Goal: Task Accomplishment & Management: Complete application form

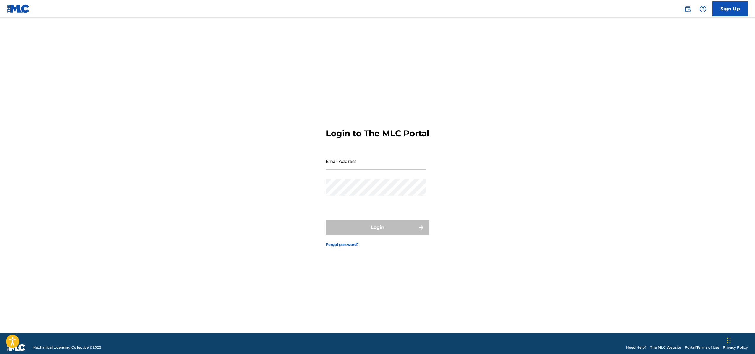
click at [377, 169] on input "Email Address" at bounding box center [376, 161] width 100 height 17
type input "[EMAIL_ADDRESS][DOMAIN_NAME]"
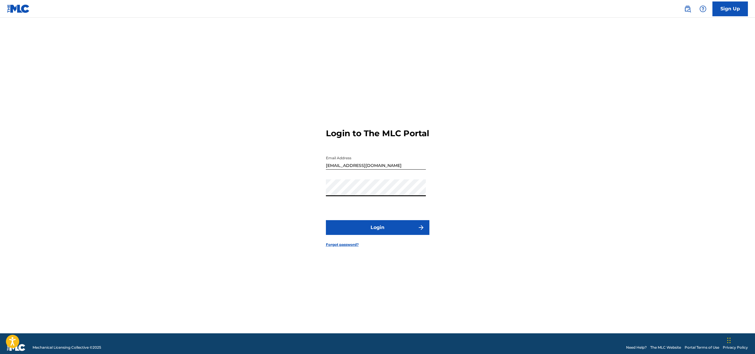
click at [367, 232] on button "Login" at bounding box center [378, 227] width 104 height 15
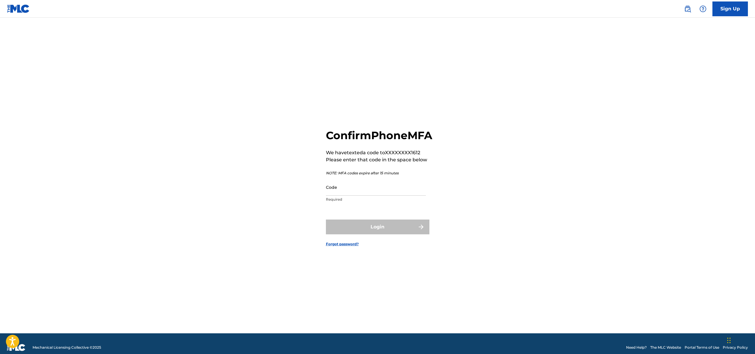
click at [389, 196] on input "Code" at bounding box center [376, 187] width 100 height 17
paste input "546493"
type input "546493"
click at [371, 230] on button "Login" at bounding box center [378, 227] width 104 height 15
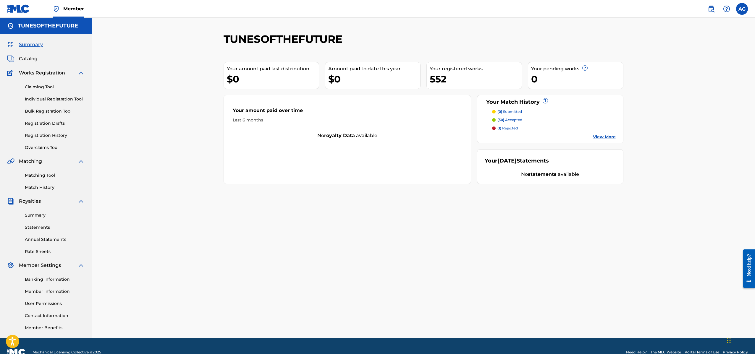
scroll to position [12, 0]
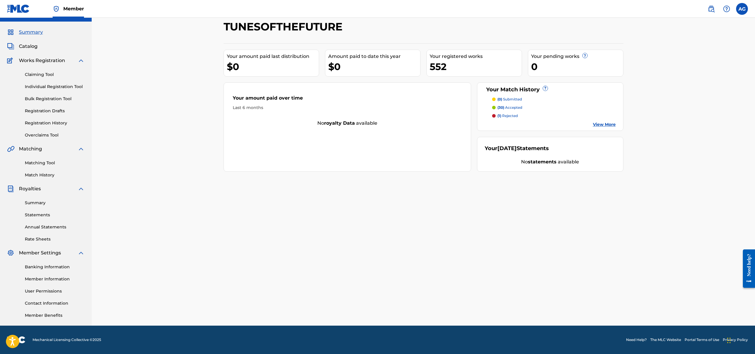
click at [43, 269] on link "Banking Information" at bounding box center [55, 267] width 60 height 6
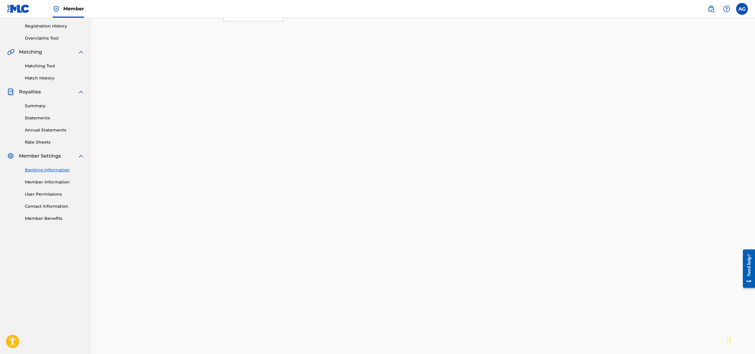
scroll to position [165, 0]
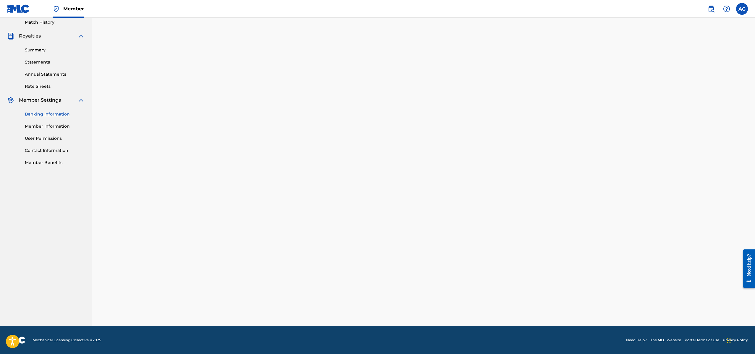
click at [46, 127] on link "Member Information" at bounding box center [55, 126] width 60 height 6
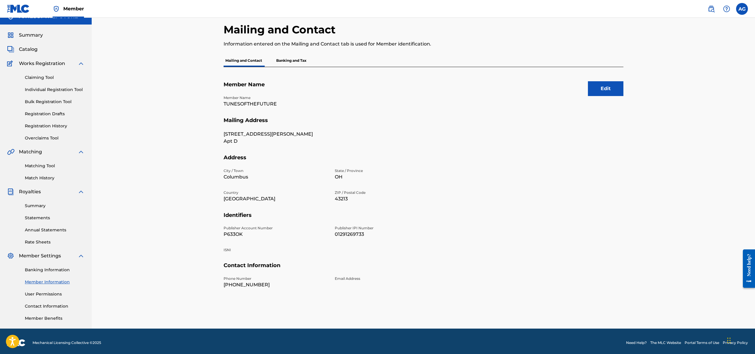
scroll to position [12, 0]
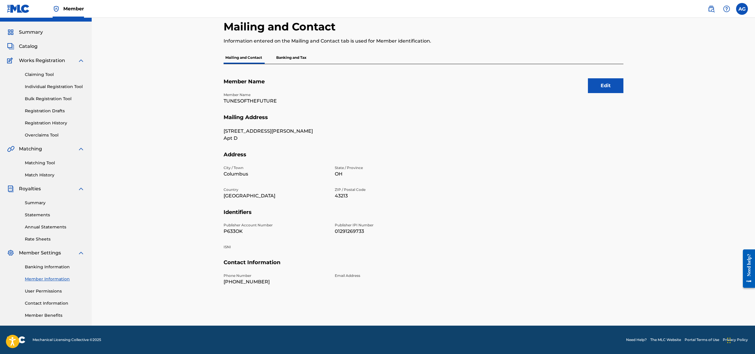
click at [40, 291] on link "User Permissions" at bounding box center [55, 291] width 60 height 6
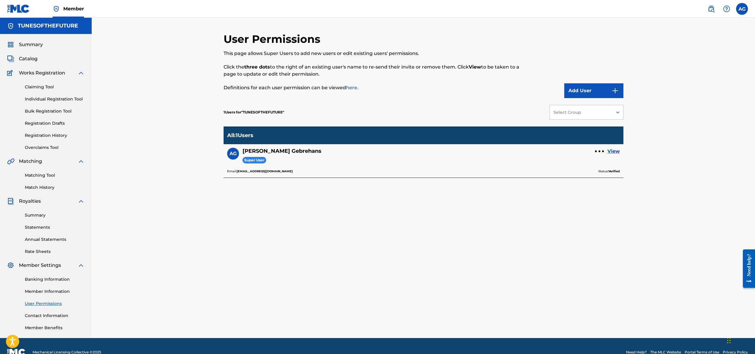
scroll to position [12, 0]
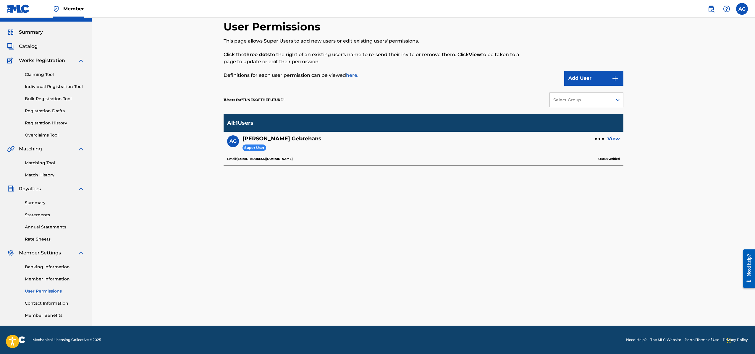
click at [40, 303] on link "Contact Information" at bounding box center [55, 304] width 60 height 6
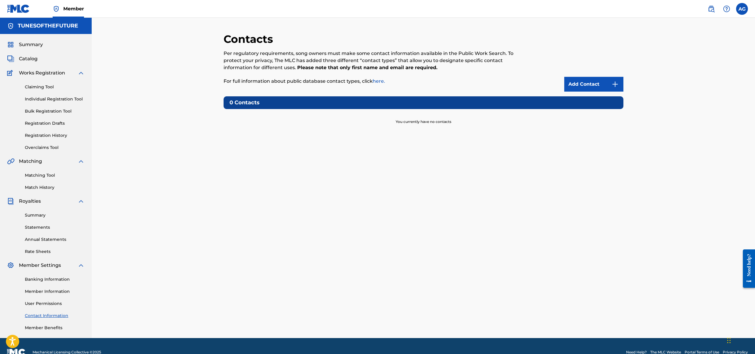
click at [40, 328] on link "Member Benefits" at bounding box center [55, 328] width 60 height 6
click at [32, 46] on span "Summary" at bounding box center [31, 44] width 24 height 7
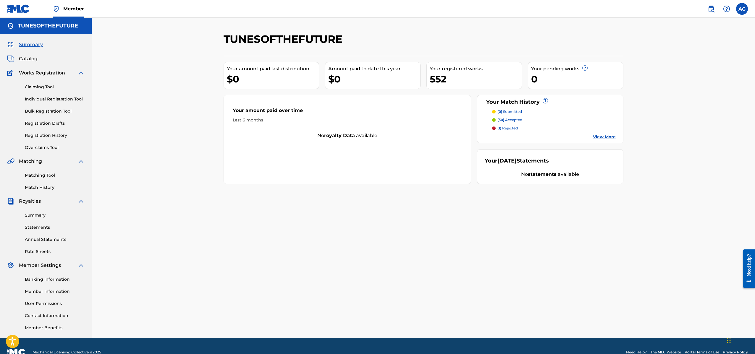
click at [28, 58] on span "Catalog" at bounding box center [28, 58] width 19 height 7
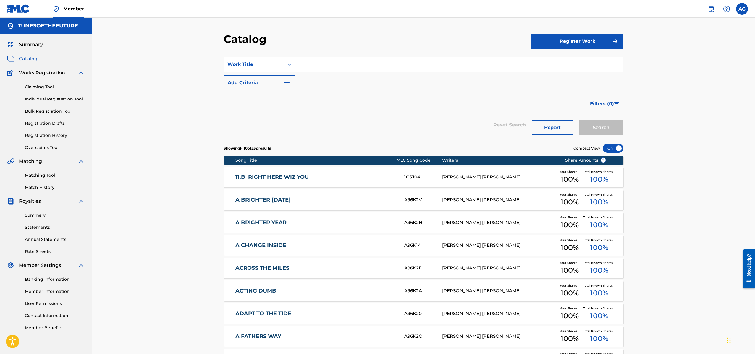
click at [41, 112] on link "Bulk Registration Tool" at bounding box center [55, 111] width 60 height 6
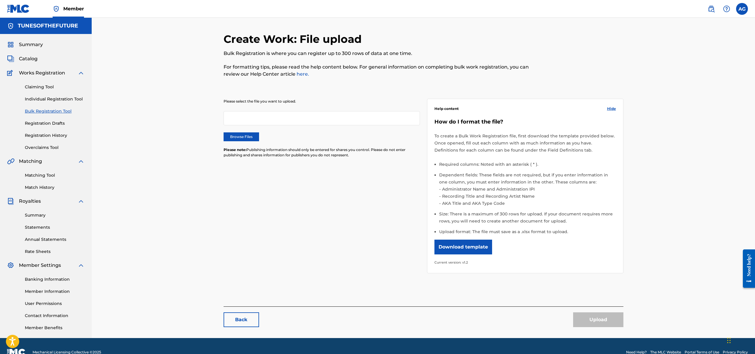
click at [247, 136] on label "Browse Files" at bounding box center [242, 137] width 36 height 9
click at [0, 0] on input "Browse Files" at bounding box center [0, 0] width 0 height 0
click at [590, 322] on button "Upload" at bounding box center [598, 320] width 50 height 15
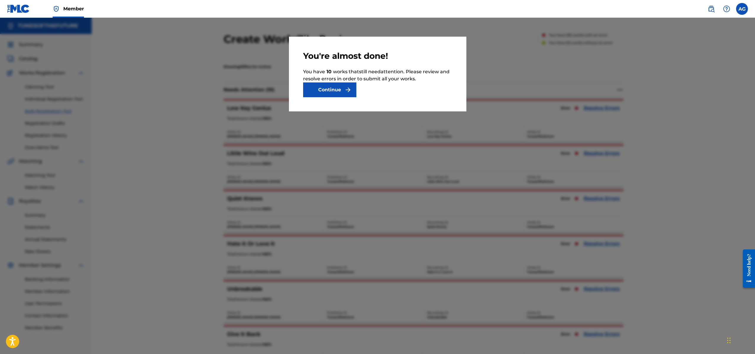
click at [330, 90] on button "Continue" at bounding box center [329, 90] width 53 height 15
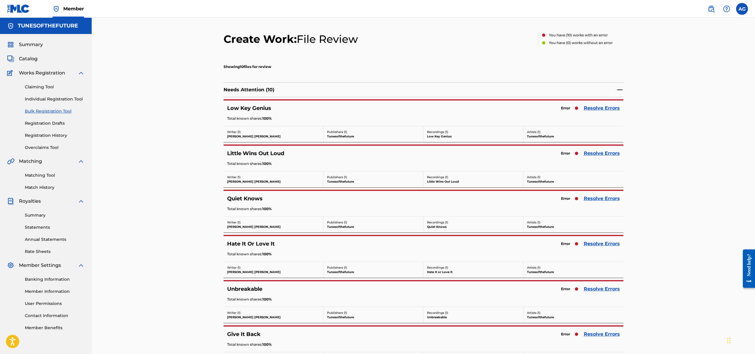
click at [606, 109] on link "Resolve Errors" at bounding box center [602, 108] width 36 height 7
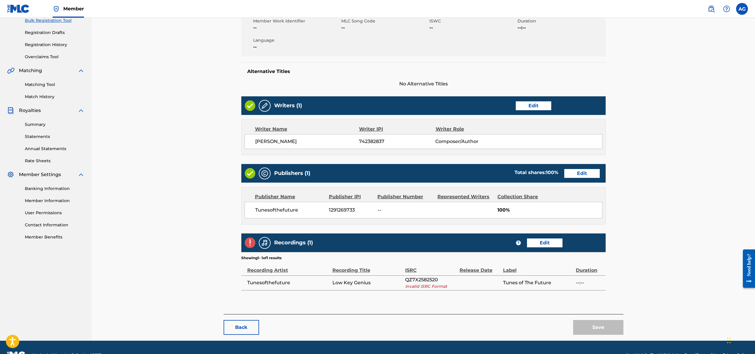
scroll to position [105, 0]
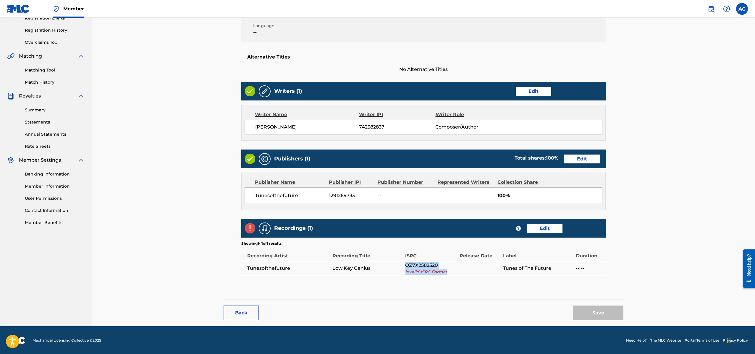
drag, startPoint x: 449, startPoint y: 273, endPoint x: 404, endPoint y: 273, distance: 45.0
click at [404, 273] on tr "Tunesofthefuture Low Key Genius QZ7X2582520 Invalid ISRC Format Tunes of The Fu…" at bounding box center [423, 268] width 364 height 15
click at [445, 272] on span "Invalid ISRC Format" at bounding box center [430, 272] width 51 height 6
drag, startPoint x: 454, startPoint y: 273, endPoint x: 405, endPoint y: 273, distance: 49.4
click at [405, 273] on span "Invalid ISRC Format" at bounding box center [430, 272] width 51 height 6
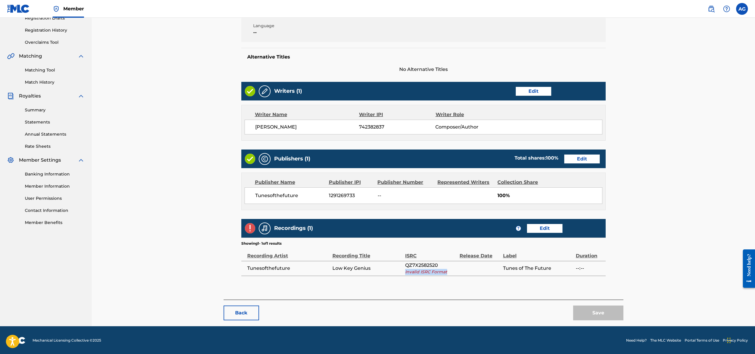
copy span "Invalid ISRC Format"
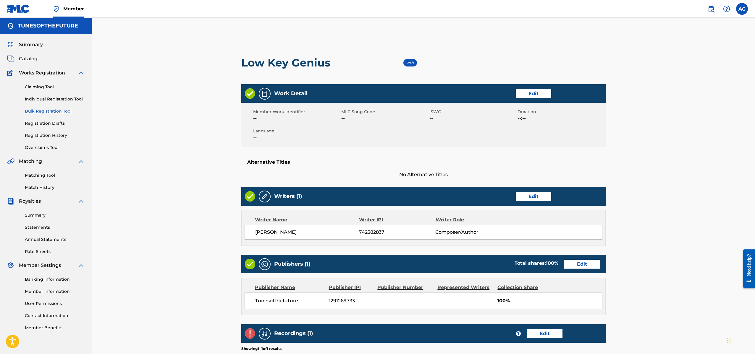
click at [38, 112] on link "Bulk Registration Tool" at bounding box center [55, 111] width 60 height 6
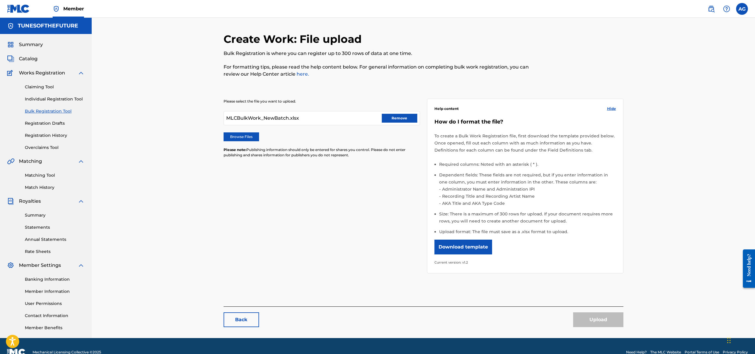
click at [401, 116] on button "Remove" at bounding box center [400, 118] width 36 height 9
click at [243, 136] on label "Browse Files" at bounding box center [242, 137] width 36 height 9
click at [0, 0] on input "Browse Files" at bounding box center [0, 0] width 0 height 0
click at [600, 321] on button "Upload" at bounding box center [598, 320] width 50 height 15
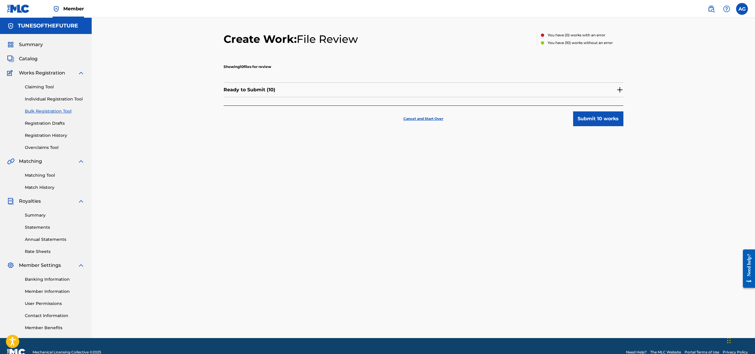
click at [589, 119] on button "Submit 10 works" at bounding box center [598, 119] width 50 height 15
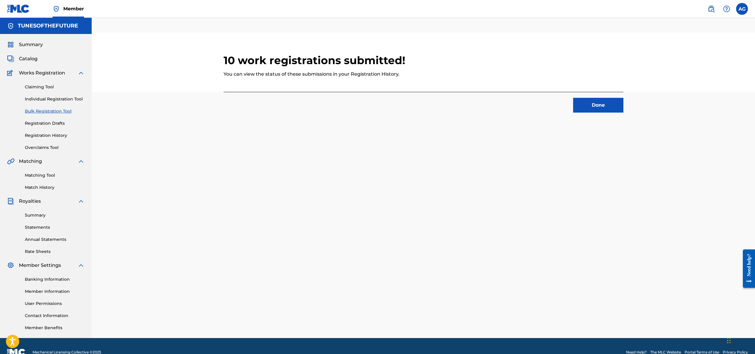
click at [598, 104] on button "Done" at bounding box center [598, 105] width 50 height 15
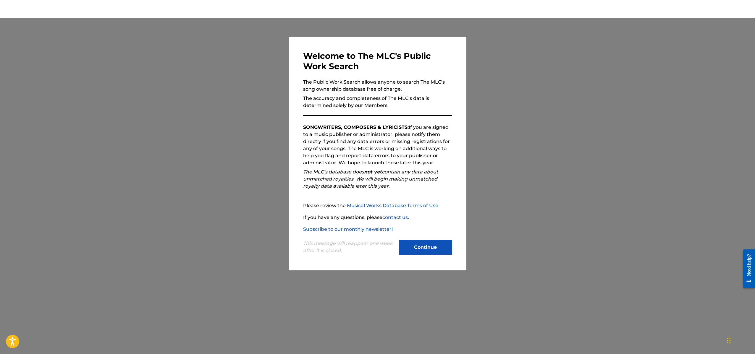
click at [426, 252] on button "Continue" at bounding box center [425, 247] width 53 height 15
